Goal: Information Seeking & Learning: Understand process/instructions

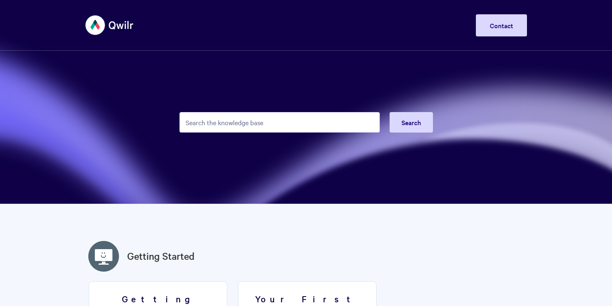
click at [302, 124] on input "Search the knowledge base" at bounding box center [280, 122] width 200 height 20
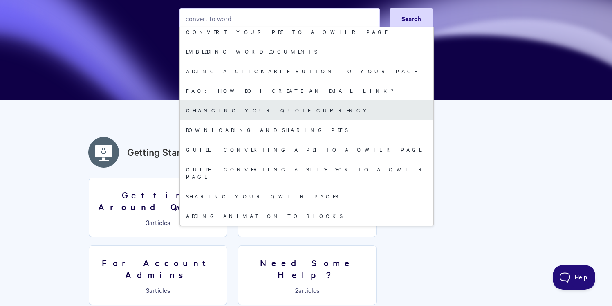
scroll to position [49, 0]
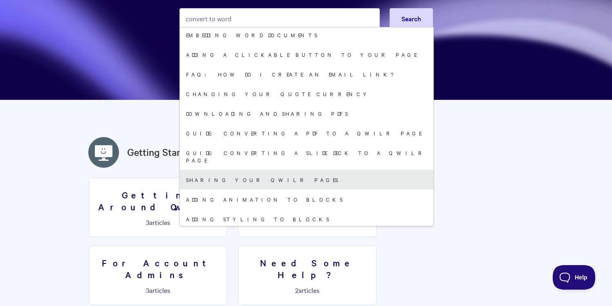
type input "convert to word"
click at [240, 174] on link "Sharing your Qwilr Pages" at bounding box center [307, 180] width 254 height 20
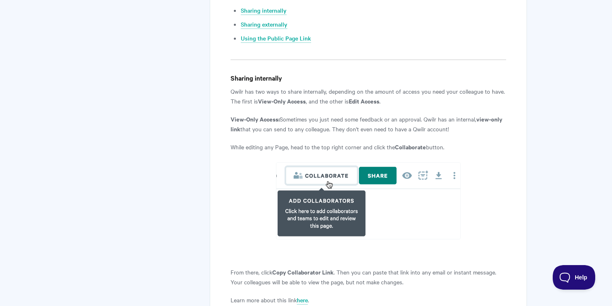
scroll to position [463, 0]
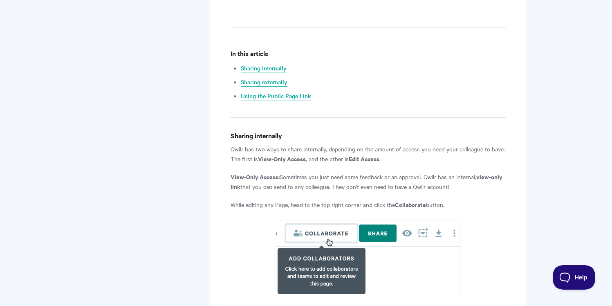
click at [271, 81] on link "Sharing externally" at bounding box center [264, 82] width 47 height 9
